Goal: Task Accomplishment & Management: Complete application form

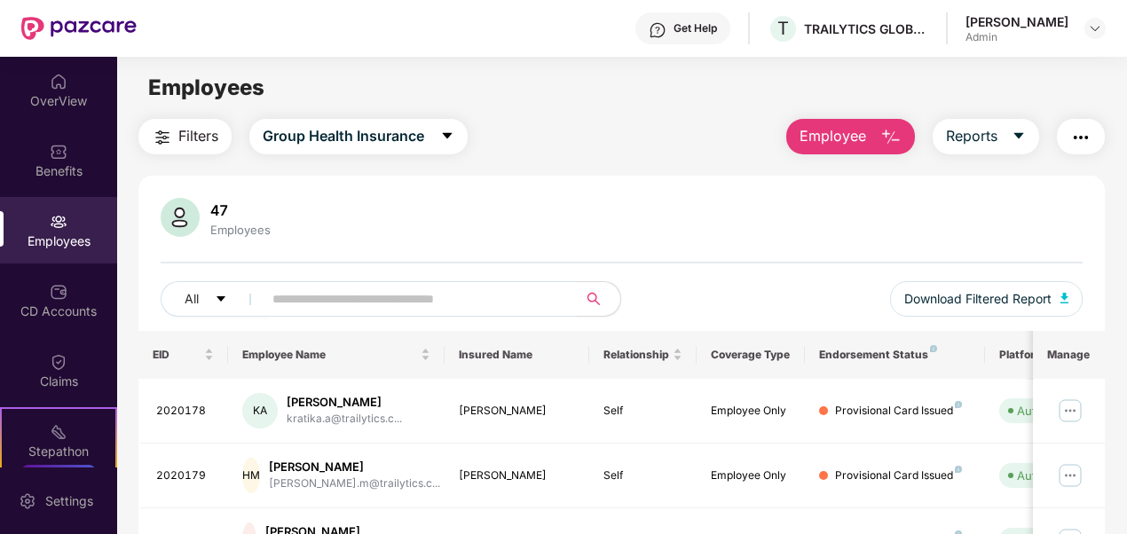
scroll to position [27, 0]
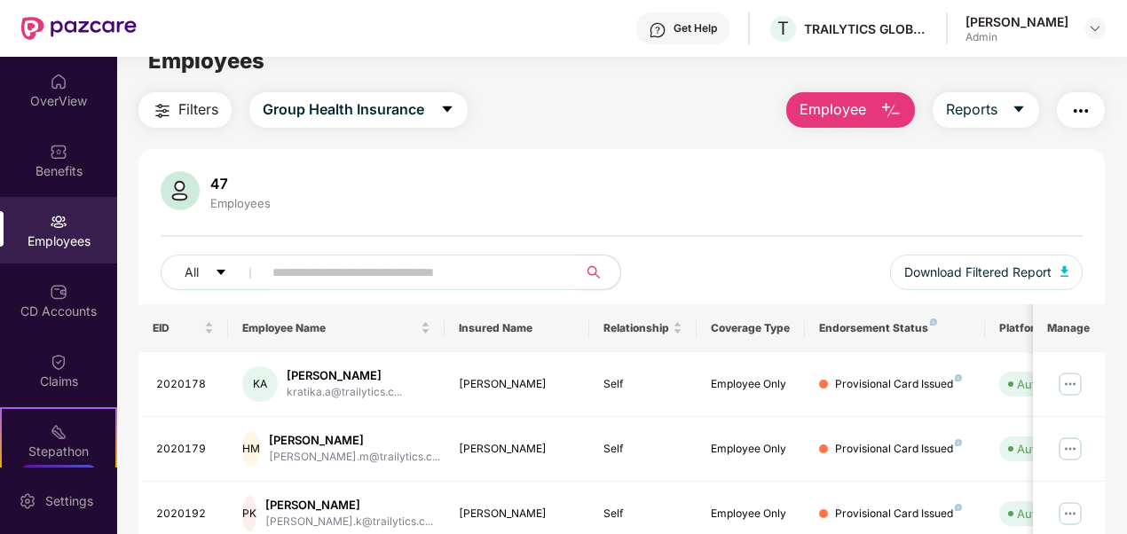
click at [880, 120] on button "Employee" at bounding box center [850, 110] width 129 height 36
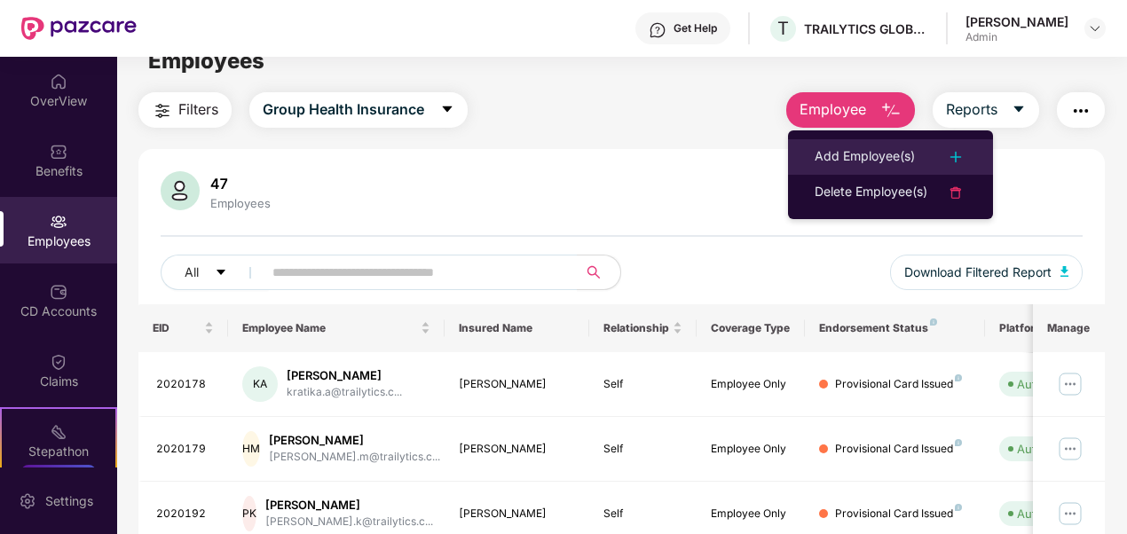
click at [874, 157] on div "Add Employee(s)" at bounding box center [865, 156] width 100 height 21
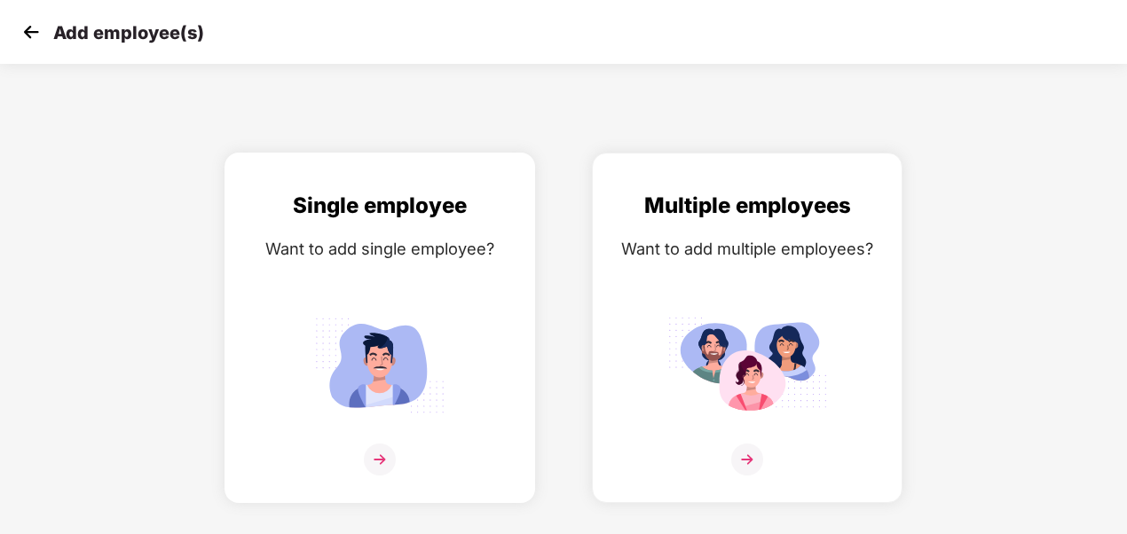
click at [395, 231] on div "Single employee Want to add single employee?" at bounding box center [379, 343] width 273 height 309
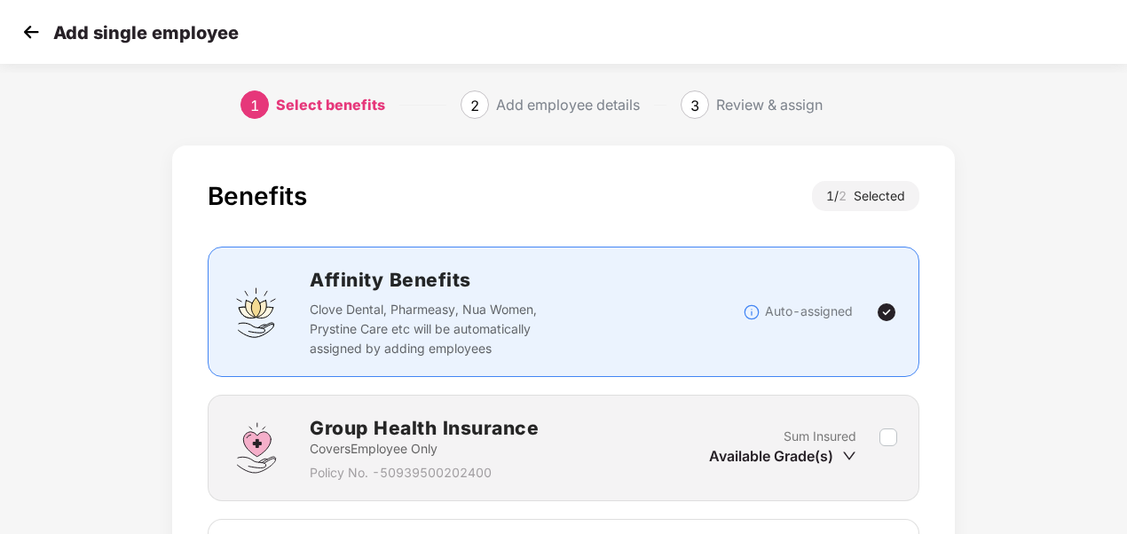
scroll to position [244, 0]
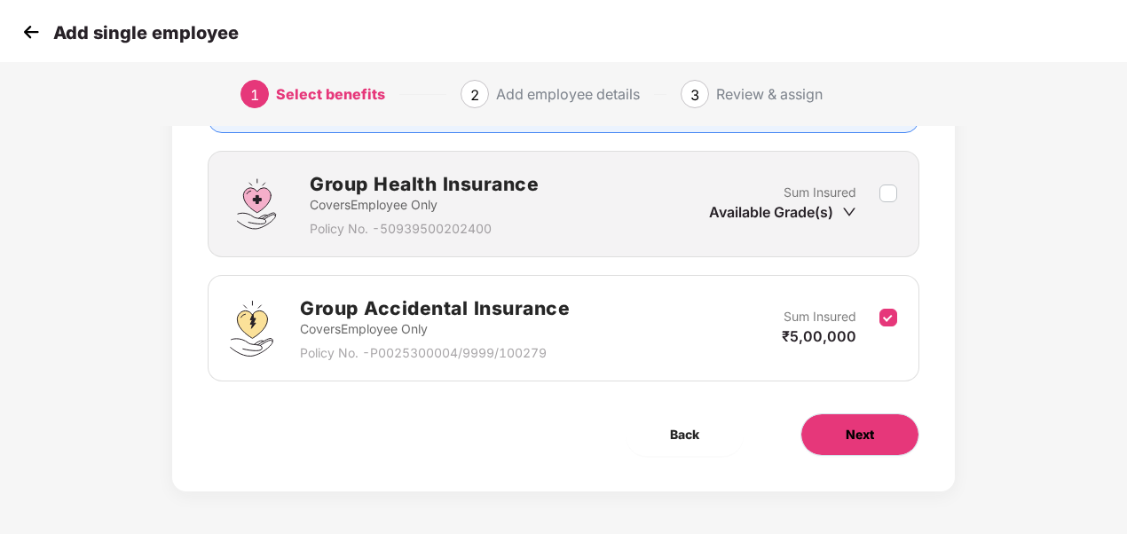
click at [836, 430] on button "Next" at bounding box center [860, 435] width 119 height 43
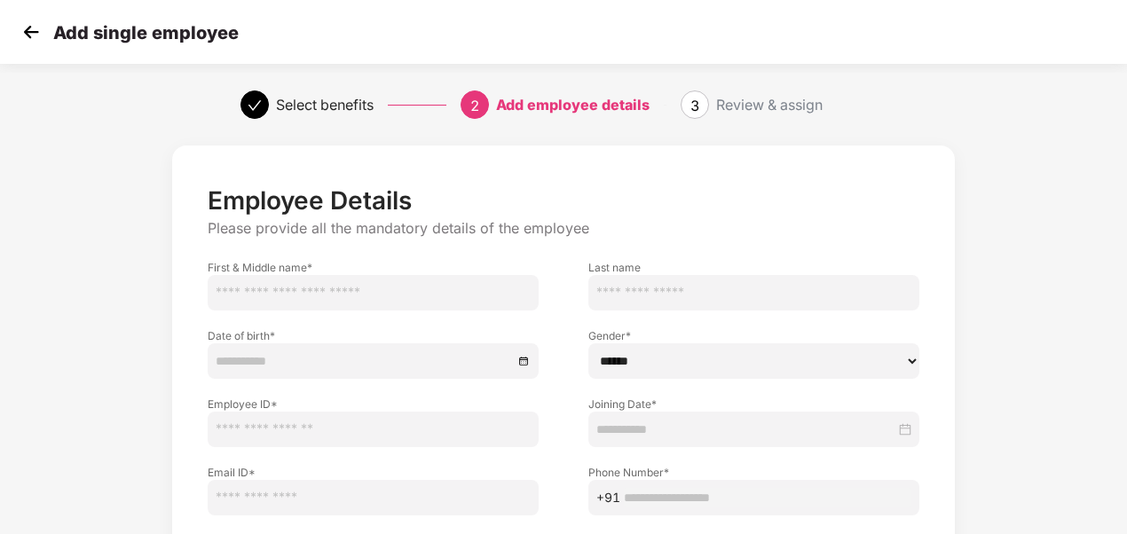
scroll to position [177, 0]
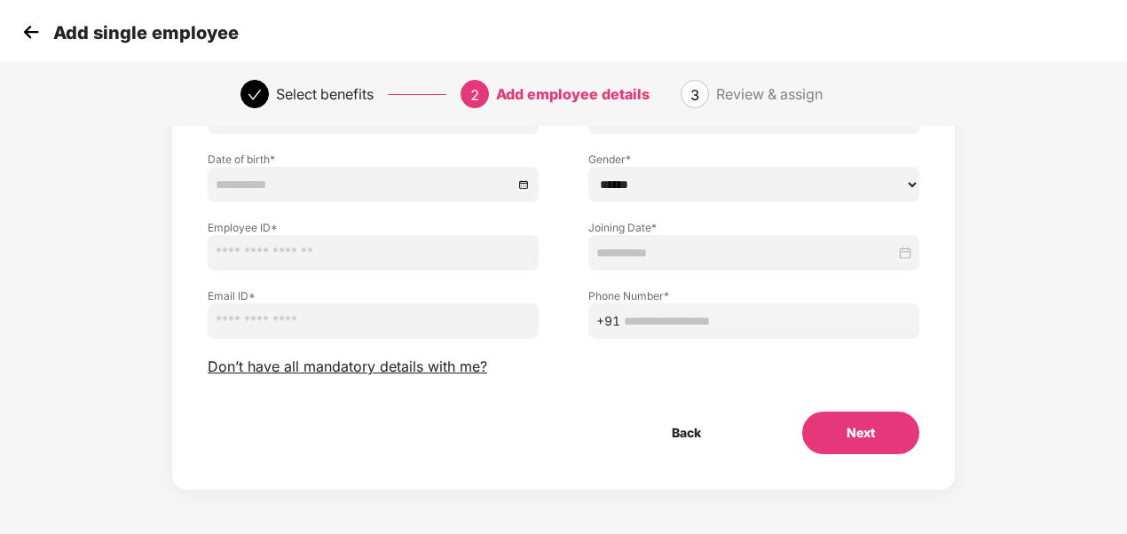
click at [842, 432] on button "Next" at bounding box center [860, 433] width 117 height 43
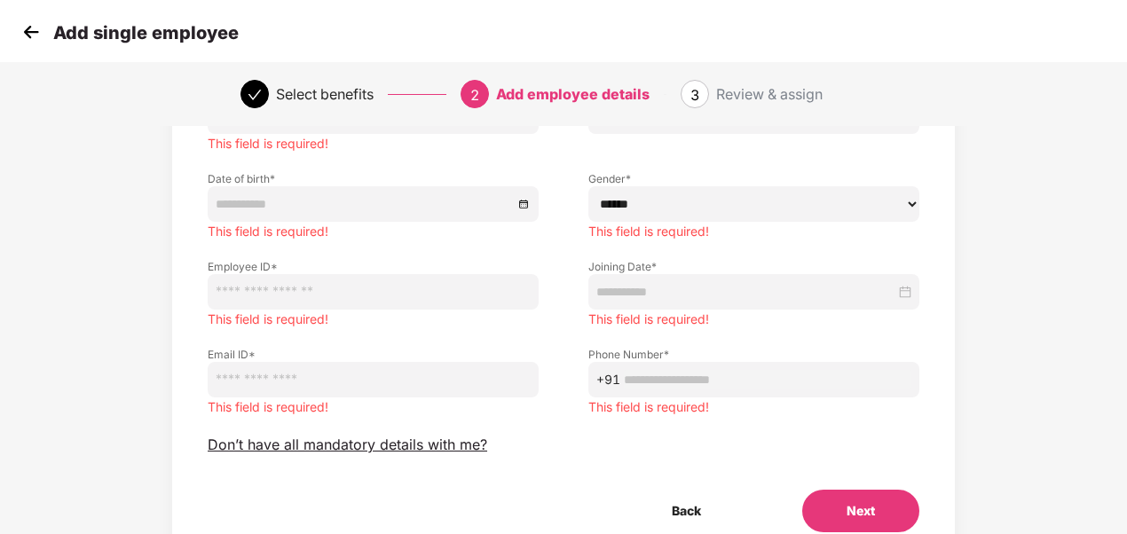
click at [23, 23] on img at bounding box center [31, 32] width 27 height 27
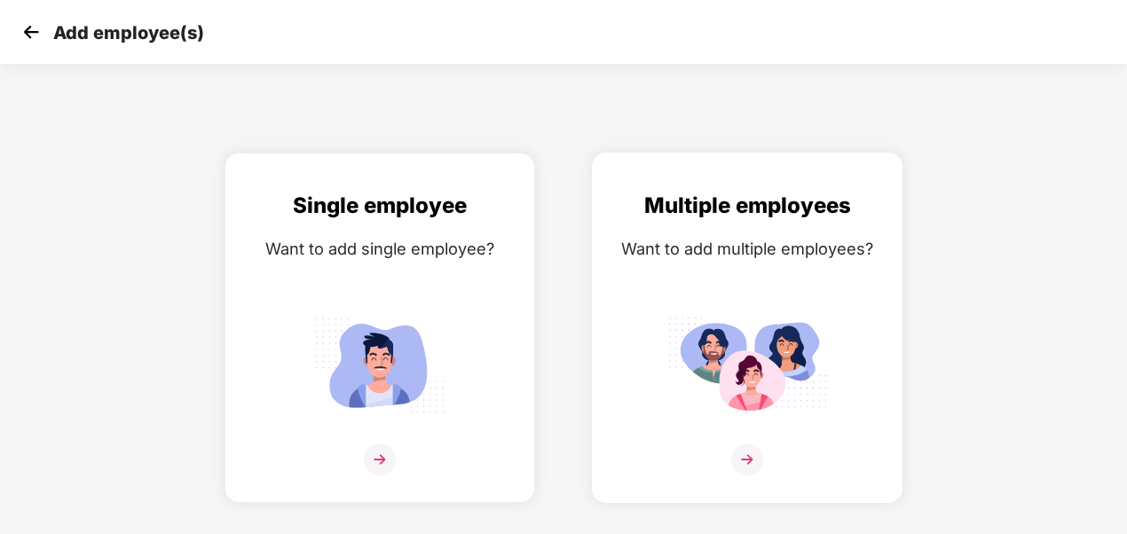
click at [651, 259] on div "Want to add multiple employees?" at bounding box center [747, 249] width 273 height 26
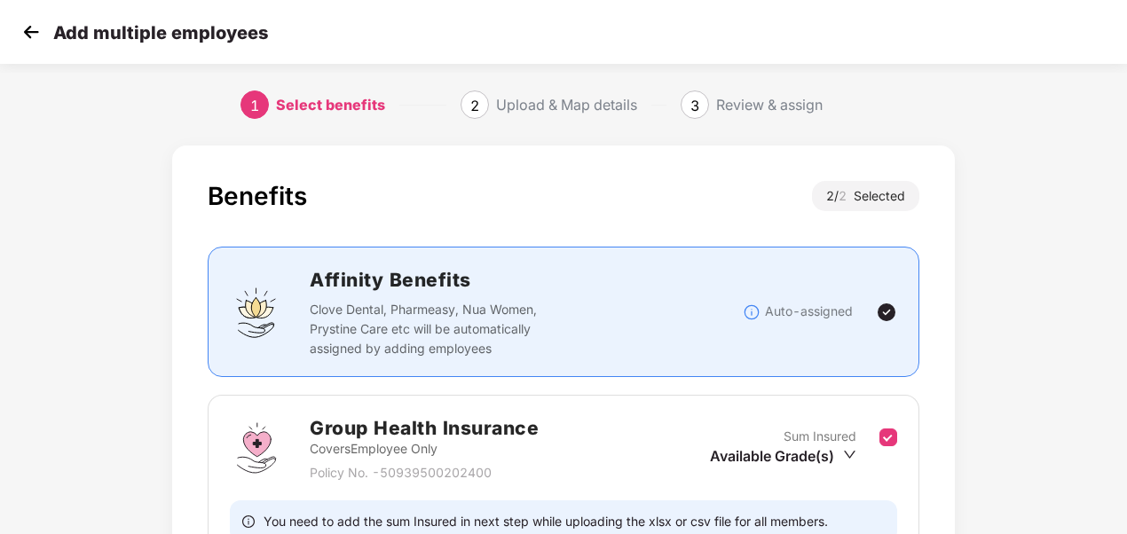
scroll to position [304, 0]
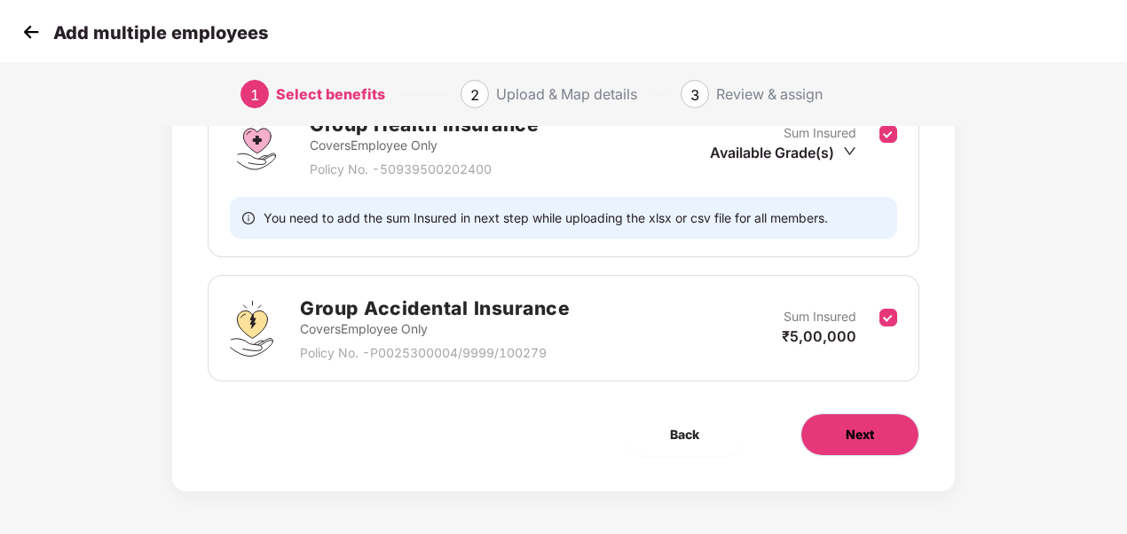
click at [863, 437] on span "Next" at bounding box center [860, 435] width 28 height 20
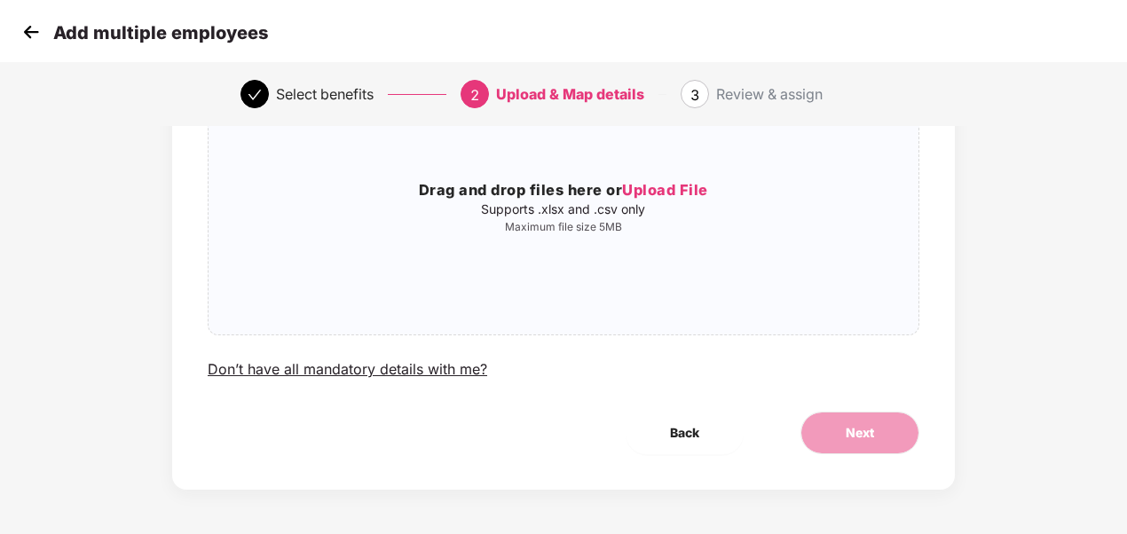
scroll to position [0, 0]
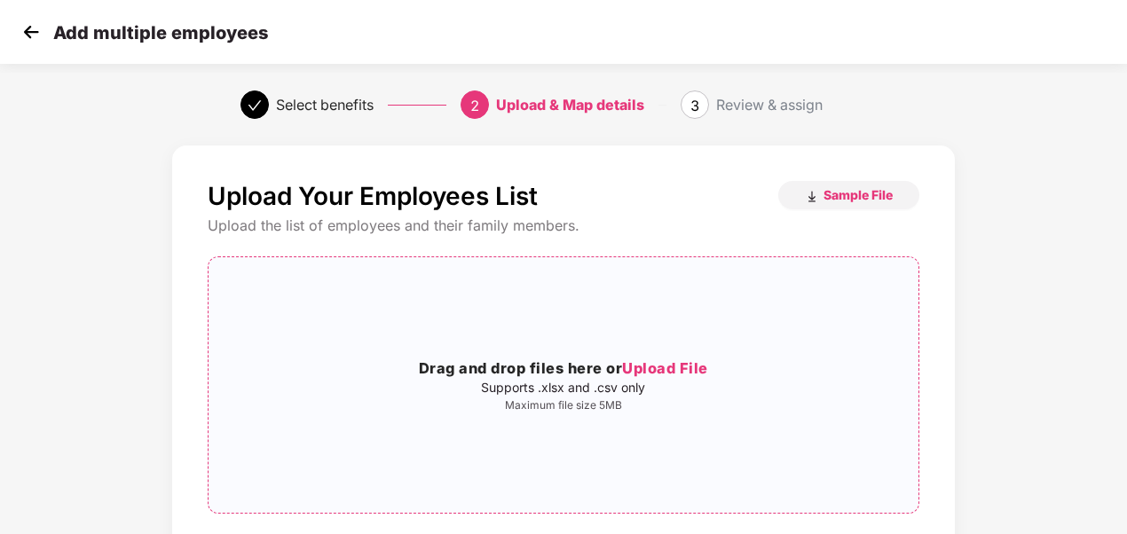
click at [648, 371] on span "Upload File" at bounding box center [665, 368] width 86 height 18
click at [843, 199] on span "Sample File" at bounding box center [858, 194] width 69 height 17
click at [1010, 192] on div "Upload Your Employees List Sample File Upload the list of employees and their f…" at bounding box center [563, 425] width 939 height 576
click at [654, 367] on span "Upload File" at bounding box center [665, 368] width 86 height 18
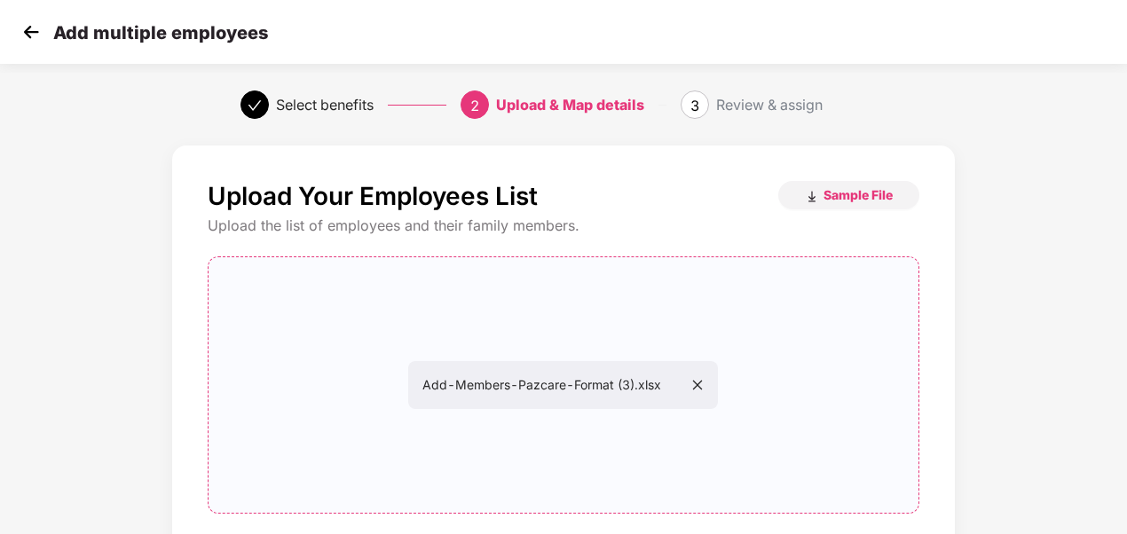
scroll to position [178, 0]
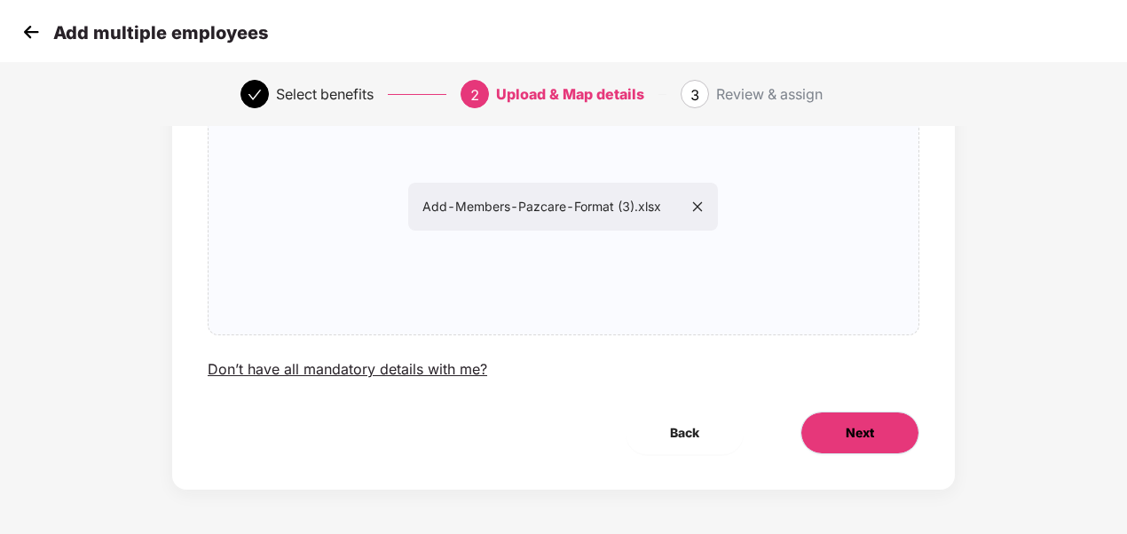
click at [842, 446] on button "Next" at bounding box center [860, 433] width 119 height 43
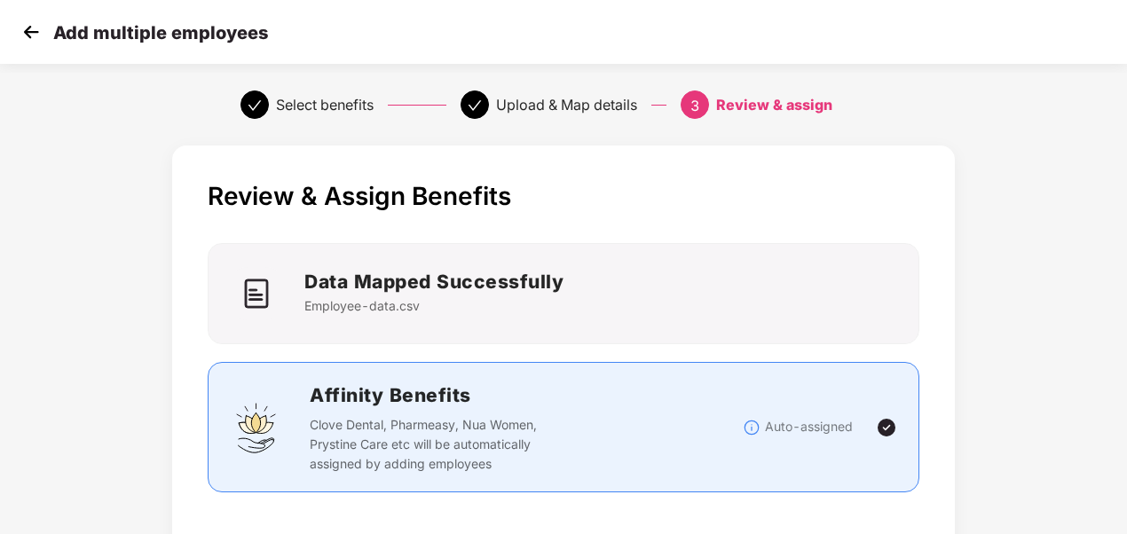
scroll to position [596, 0]
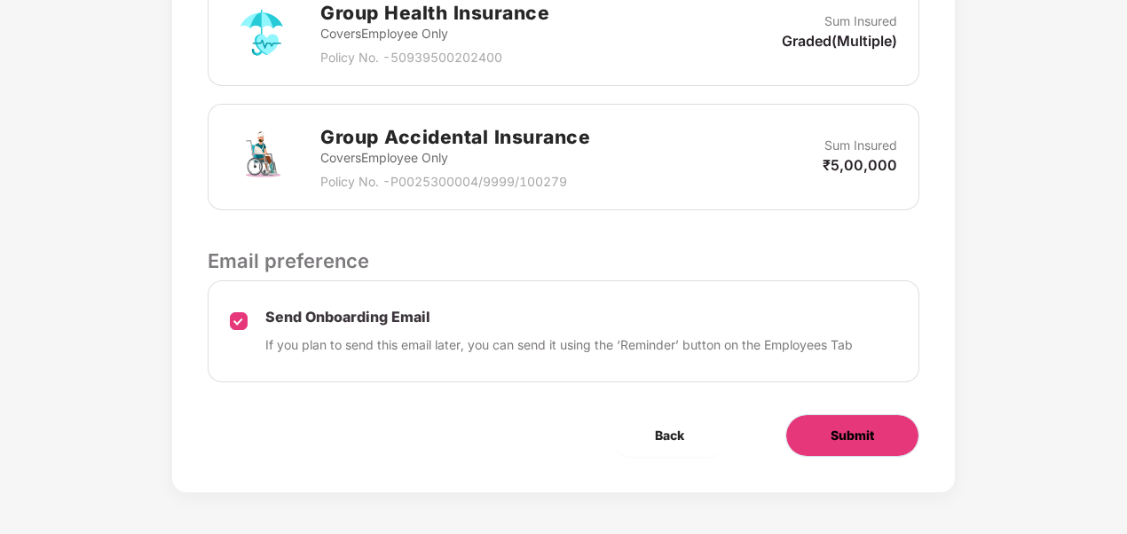
click at [824, 428] on button "Submit" at bounding box center [852, 435] width 134 height 43
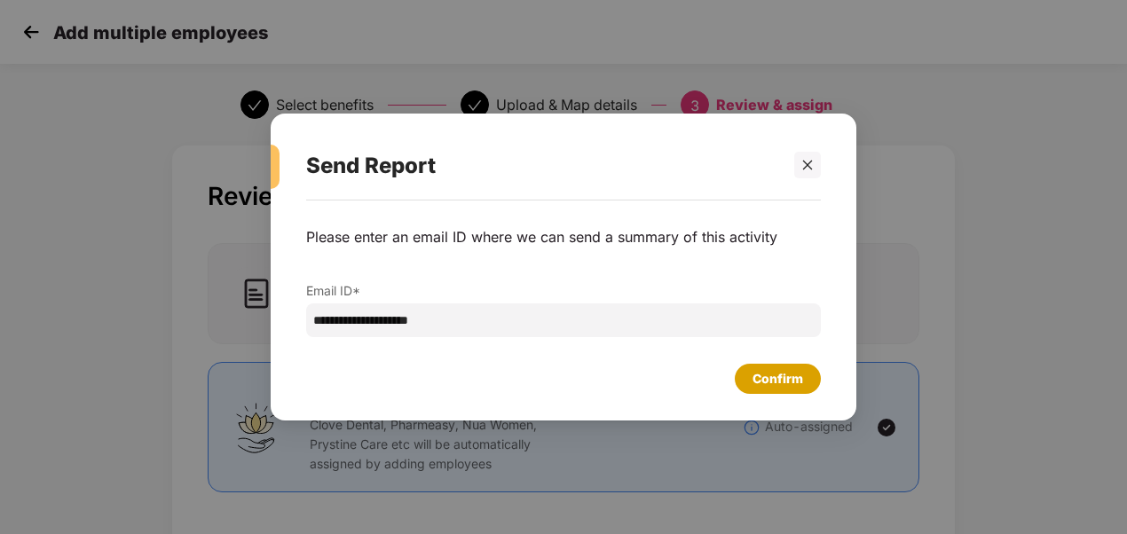
click at [767, 385] on div "Confirm" at bounding box center [778, 379] width 51 height 20
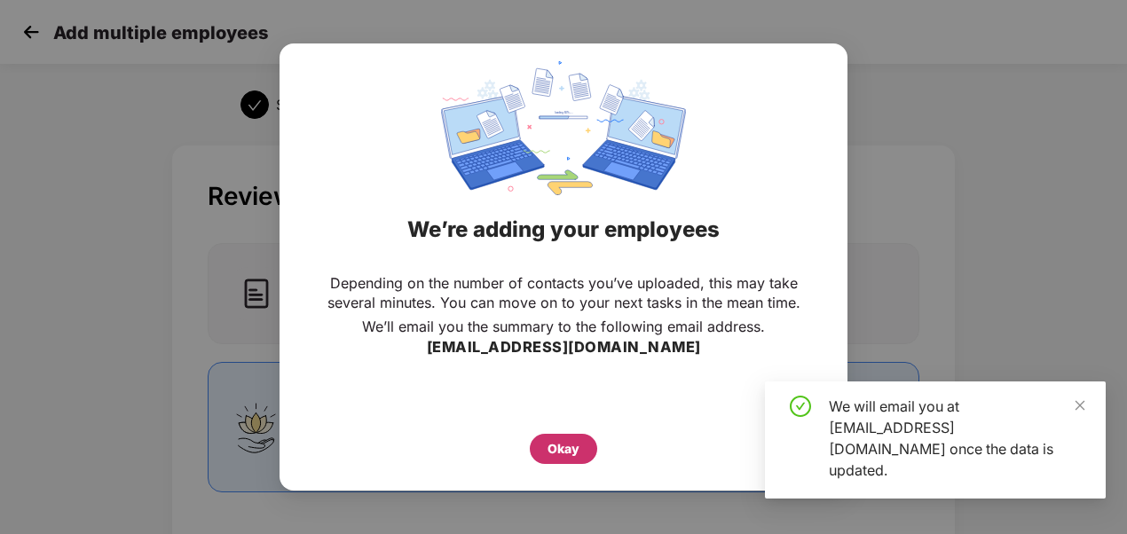
click at [561, 453] on div "Okay" at bounding box center [564, 449] width 32 height 20
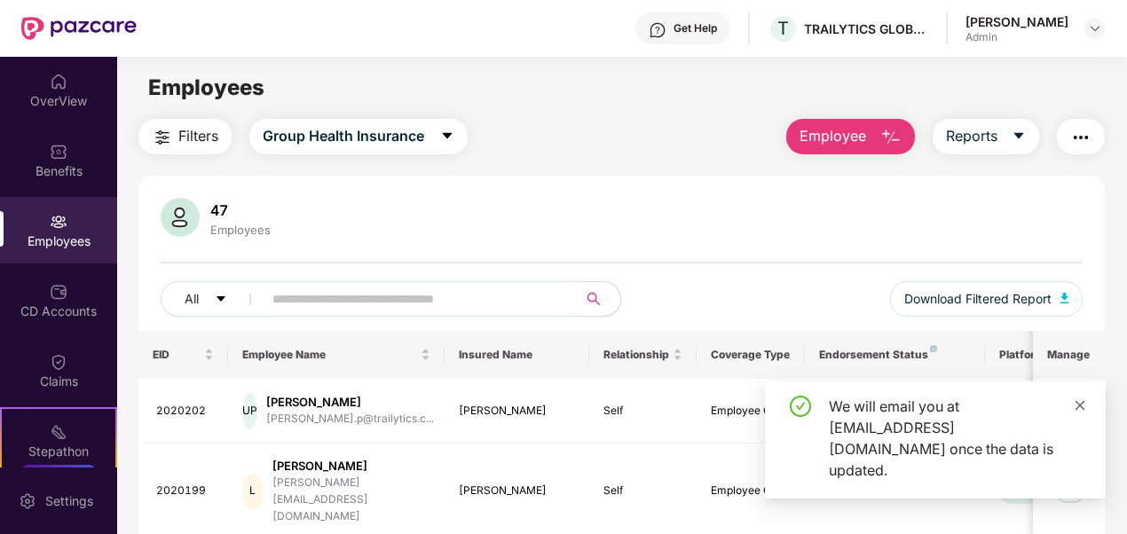
click at [1077, 412] on icon "close" at bounding box center [1080, 405] width 12 height 12
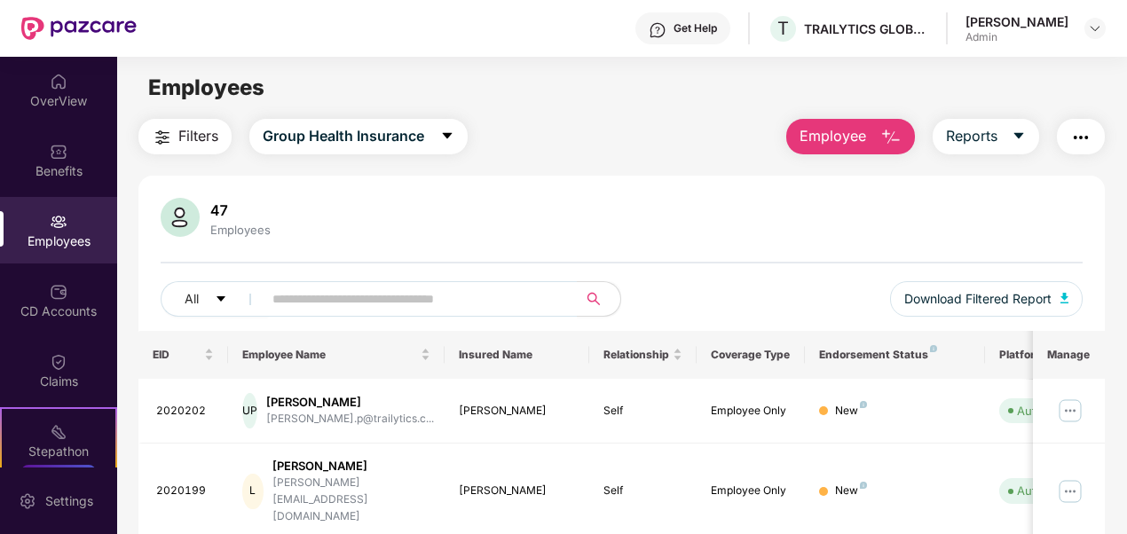
click at [880, 137] on button "Employee" at bounding box center [850, 137] width 129 height 36
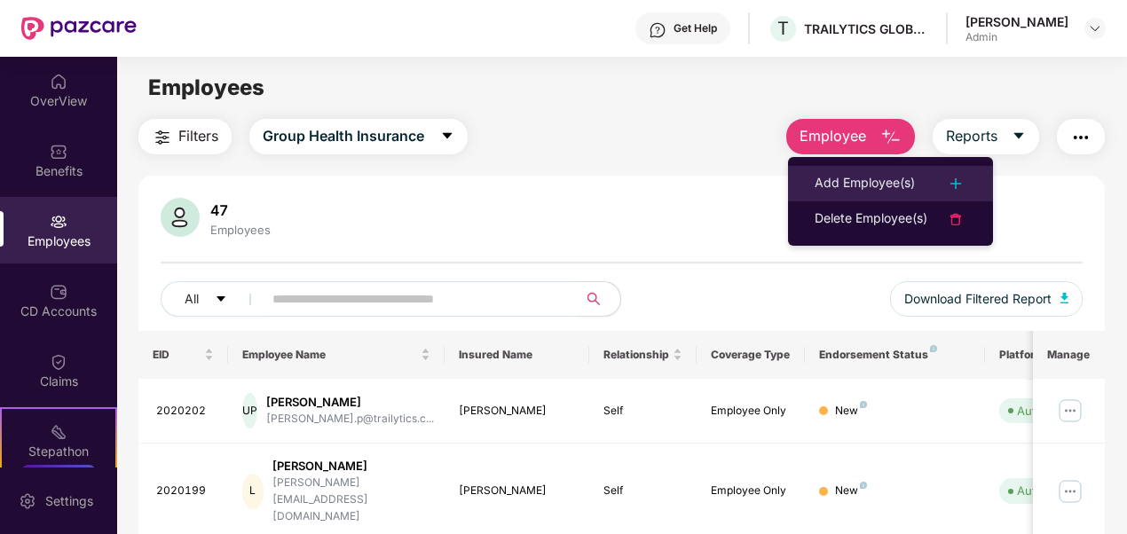
click at [850, 190] on div "Add Employee(s)" at bounding box center [865, 183] width 100 height 21
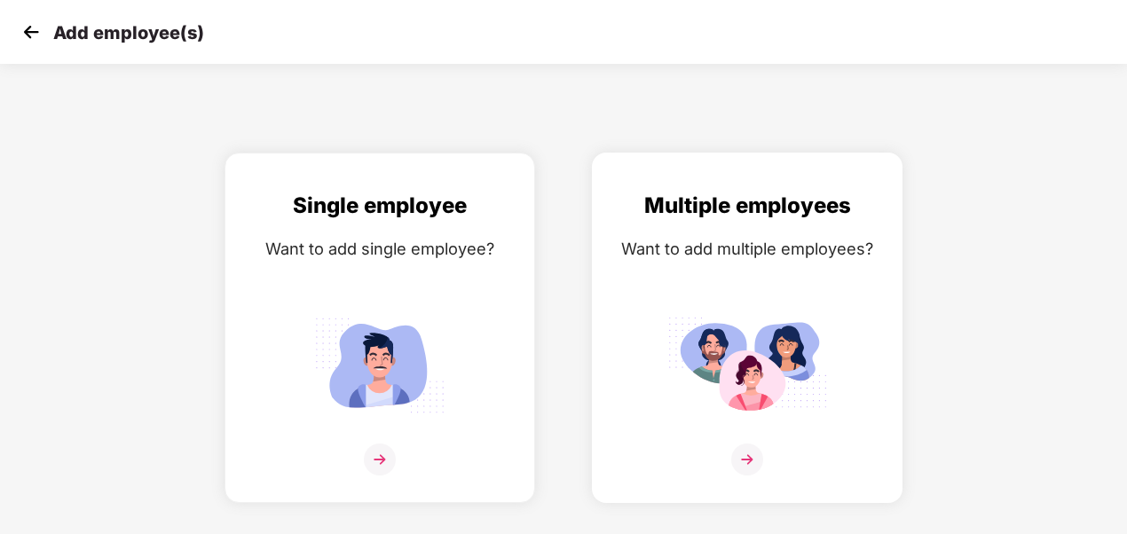
click at [632, 270] on div "Multiple employees Want to add multiple employees?" at bounding box center [747, 343] width 273 height 309
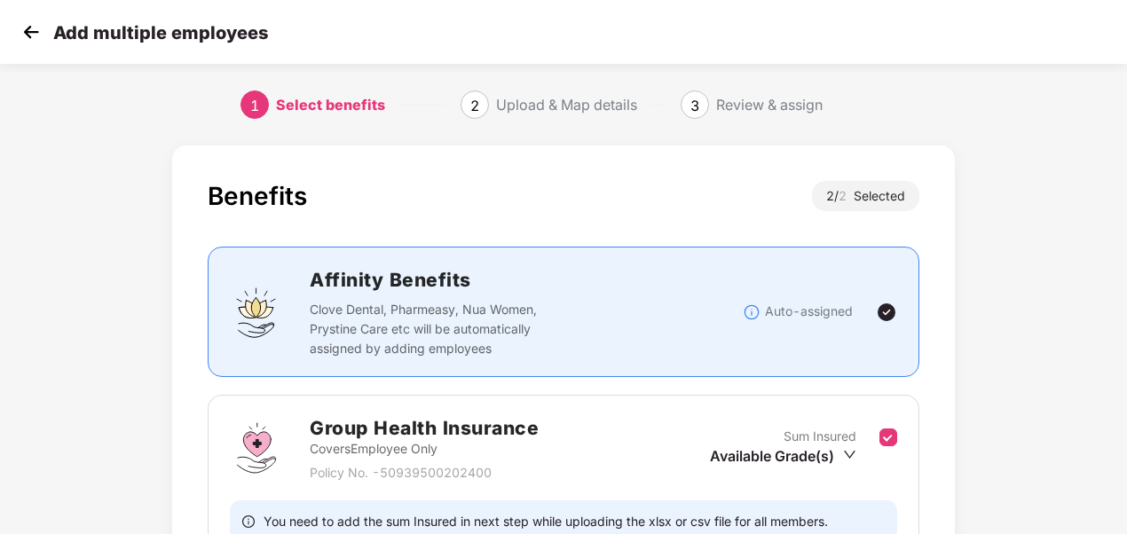
scroll to position [304, 0]
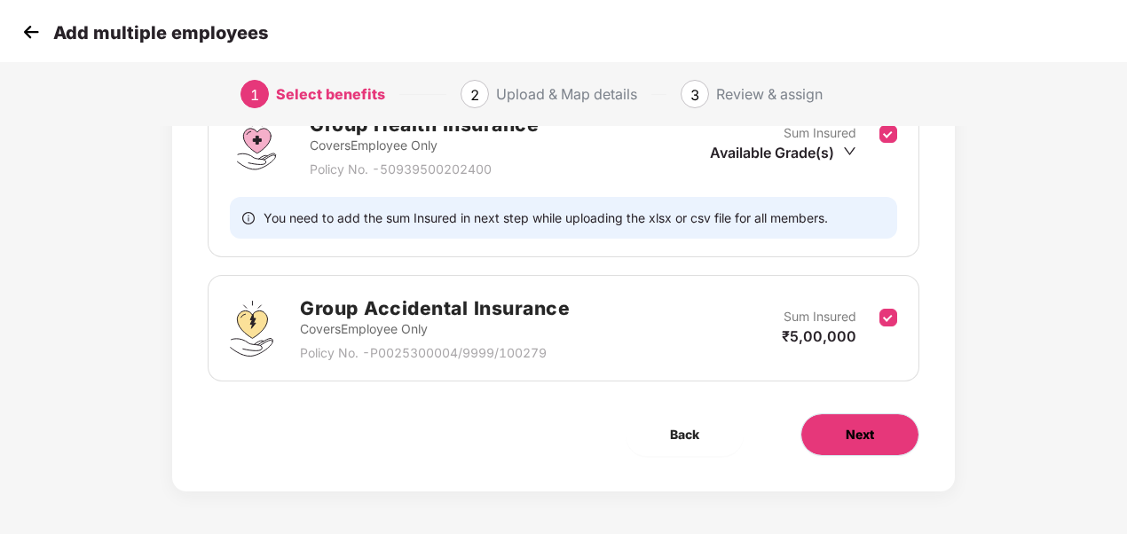
click at [835, 433] on button "Next" at bounding box center [860, 435] width 119 height 43
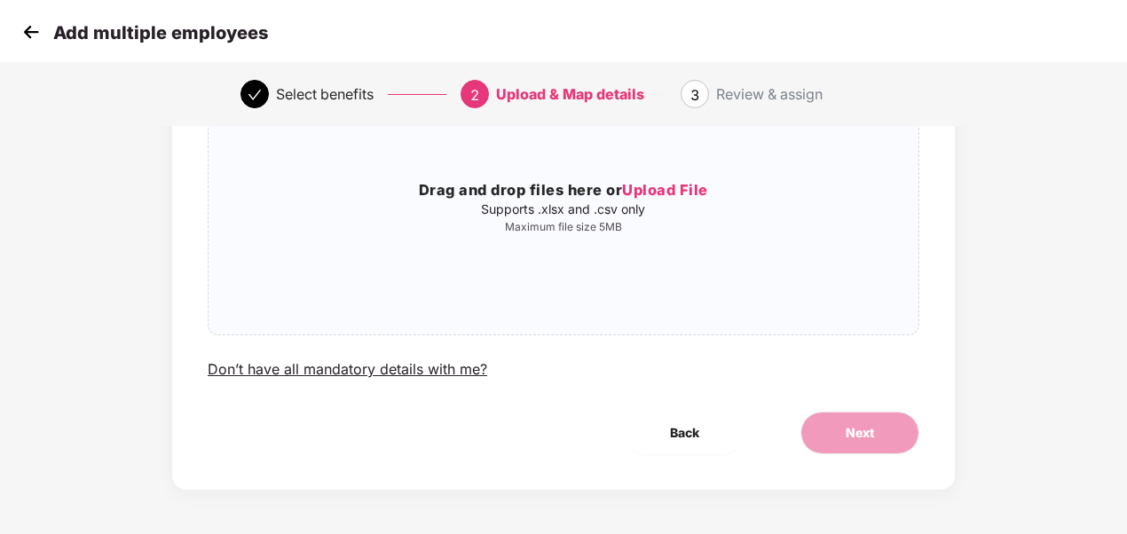
scroll to position [0, 0]
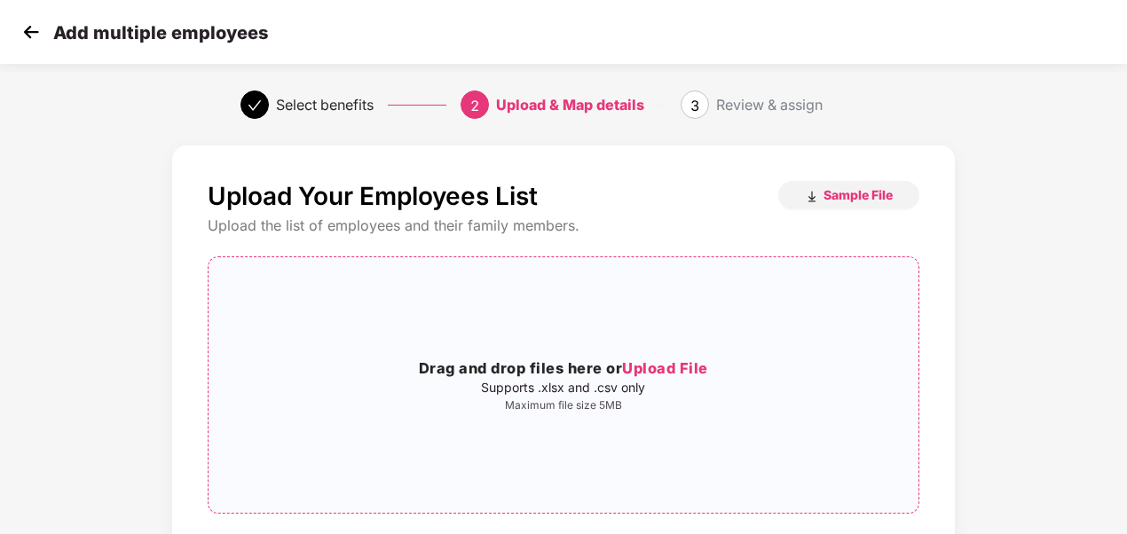
click at [651, 372] on span "Upload File" at bounding box center [665, 368] width 86 height 18
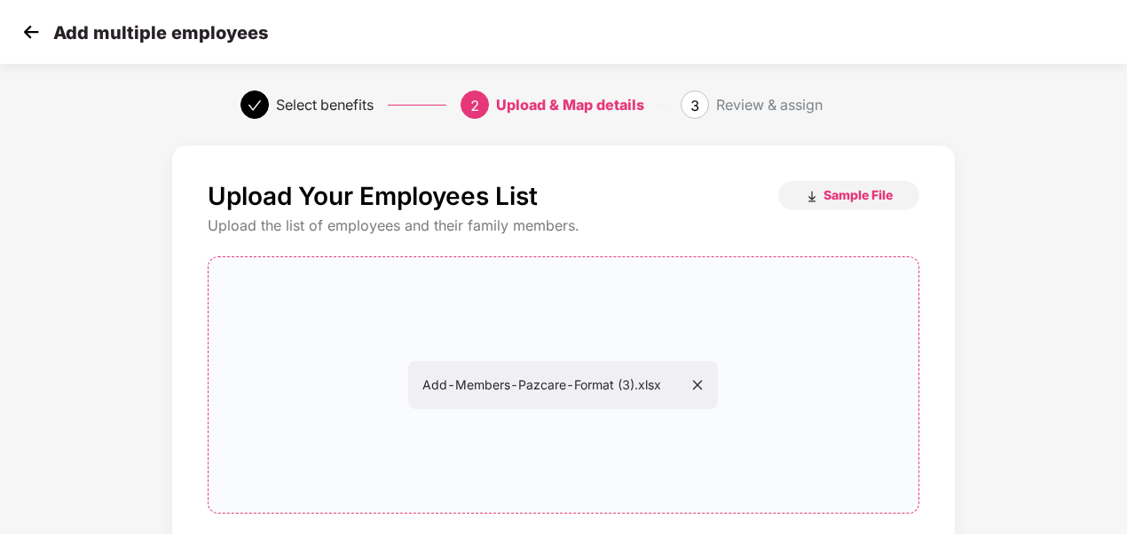
scroll to position [178, 0]
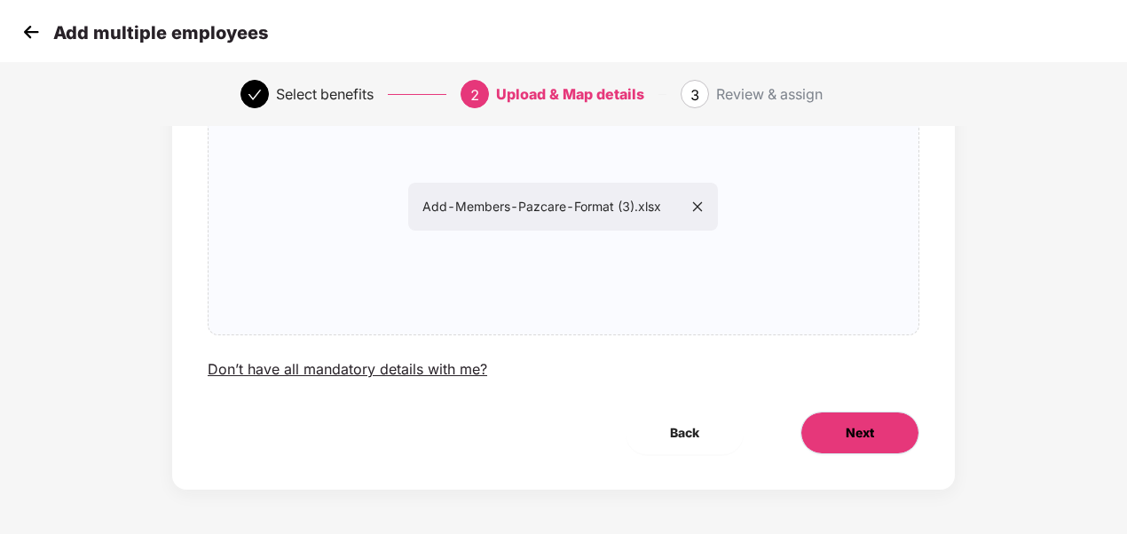
click at [855, 432] on span "Next" at bounding box center [860, 433] width 28 height 20
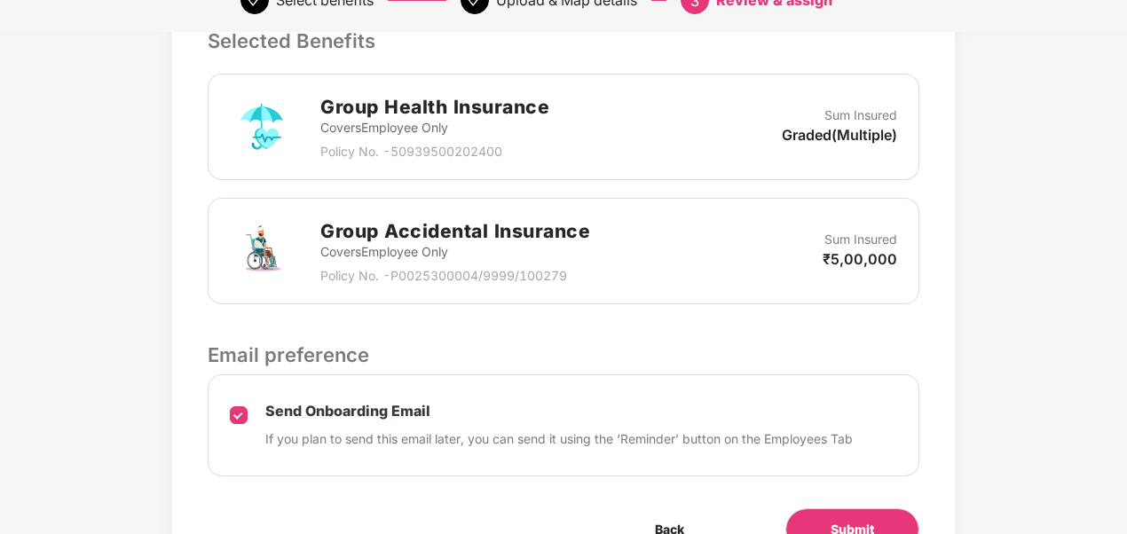
scroll to position [596, 2]
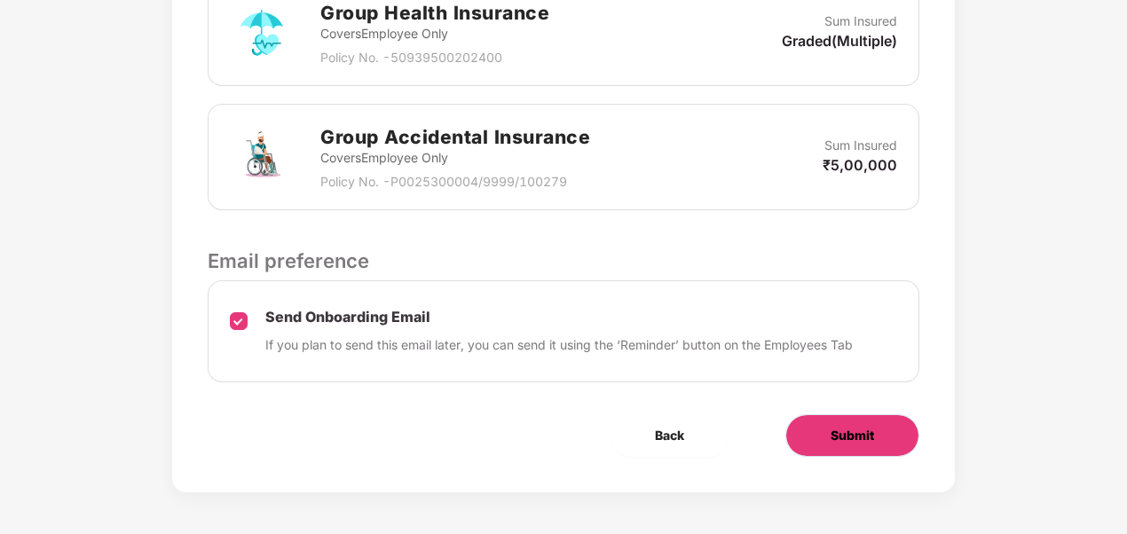
click at [835, 434] on span "Submit" at bounding box center [852, 436] width 43 height 20
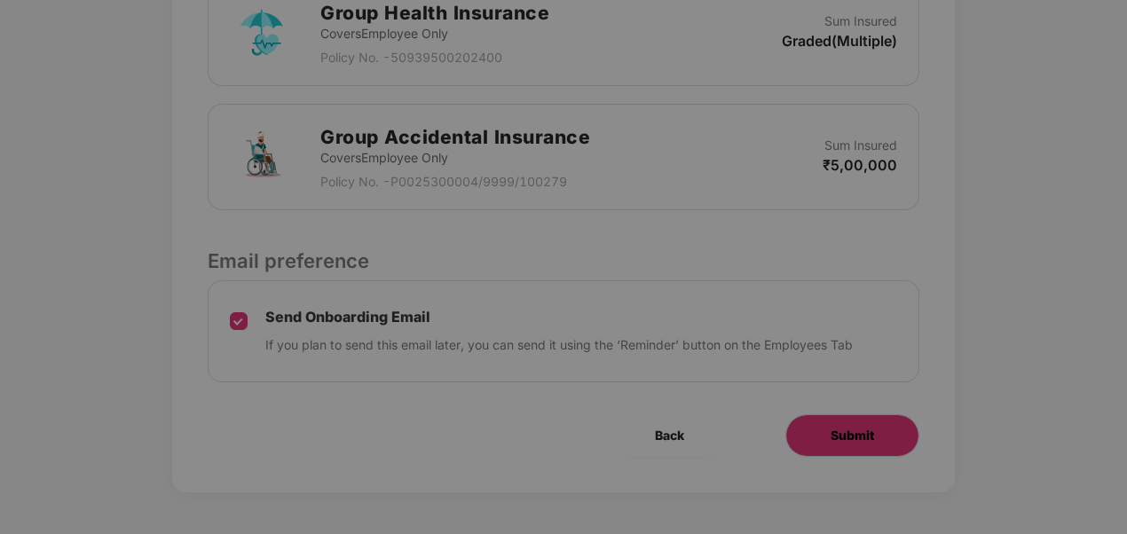
scroll to position [0, 2]
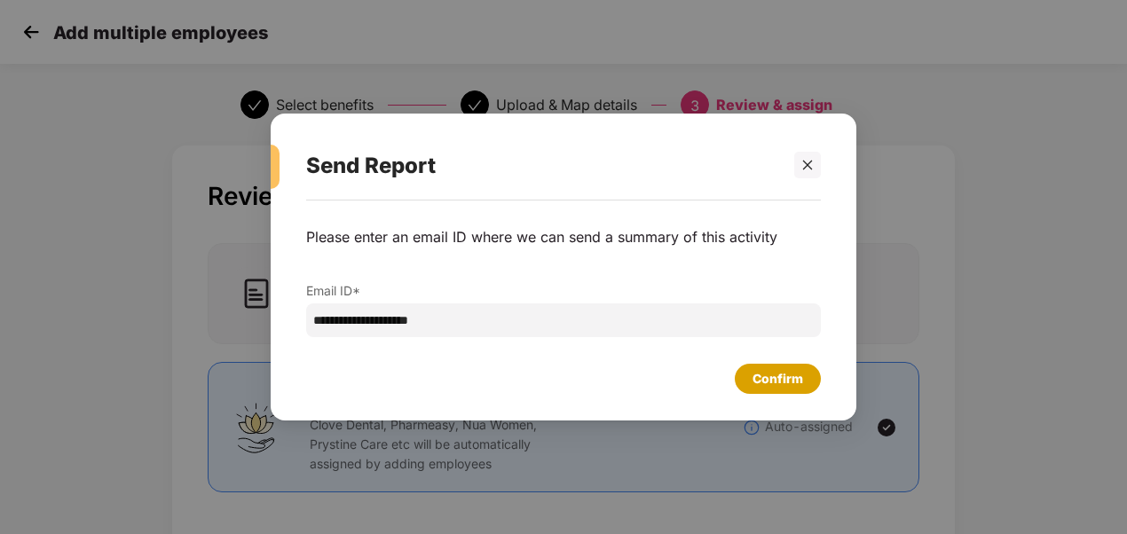
click at [756, 374] on div "Confirm" at bounding box center [778, 379] width 51 height 20
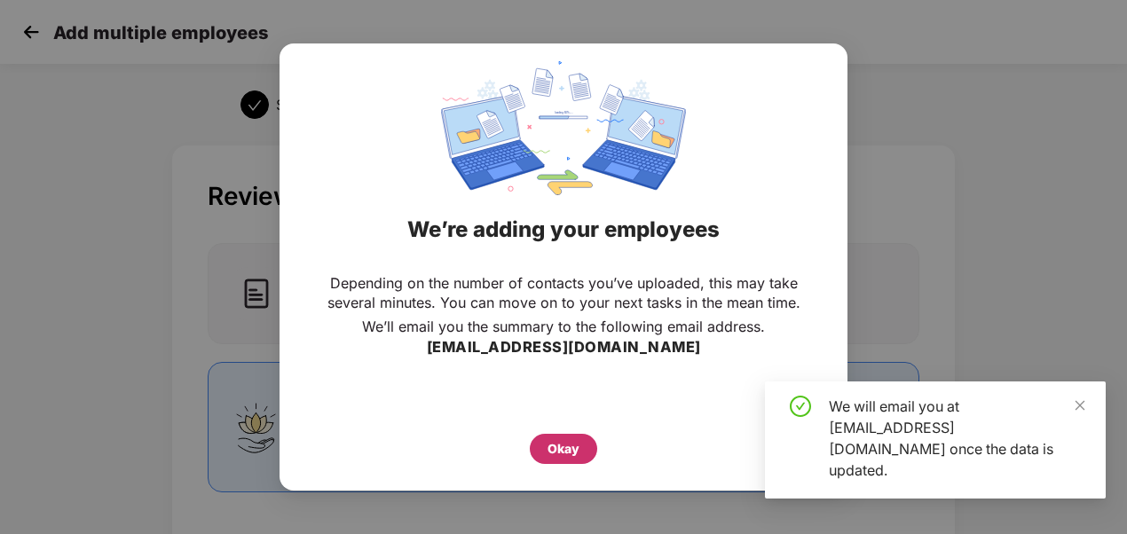
click at [545, 451] on div "Okay" at bounding box center [563, 449] width 67 height 30
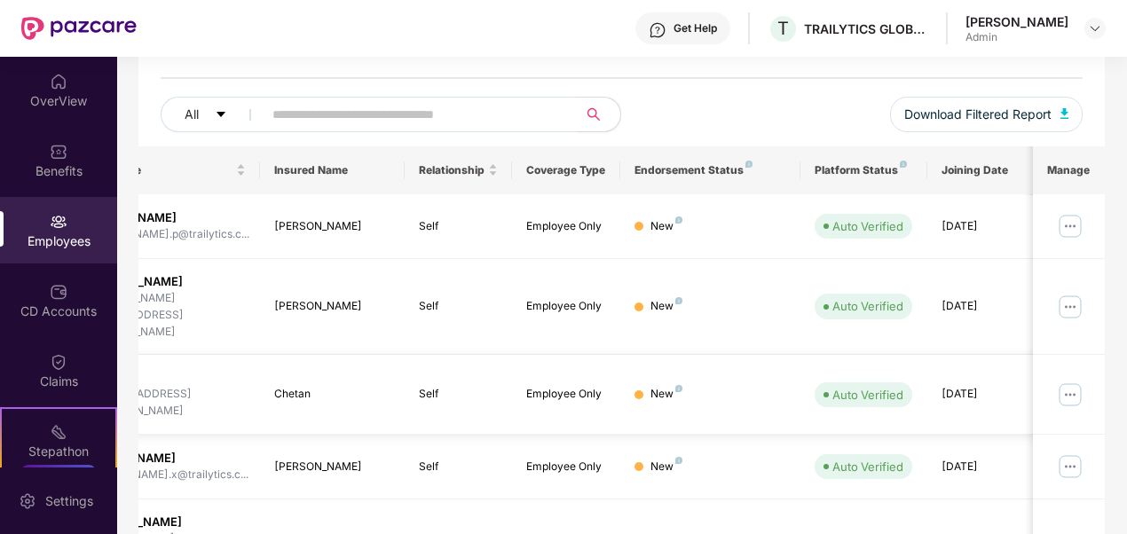
scroll to position [0, 0]
